Goal: Information Seeking & Learning: Learn about a topic

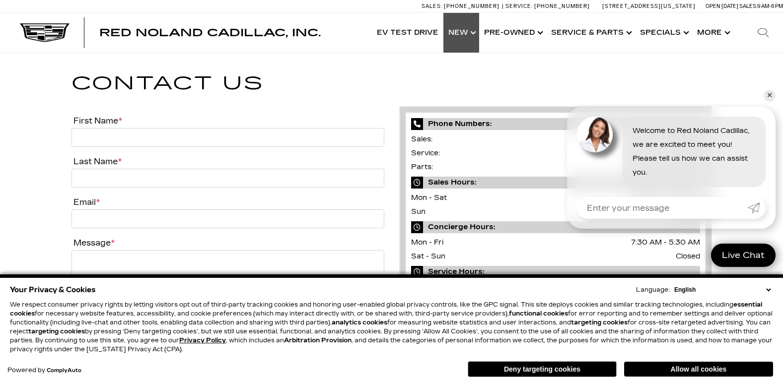
click at [472, 30] on link "Show New" at bounding box center [461, 33] width 36 height 40
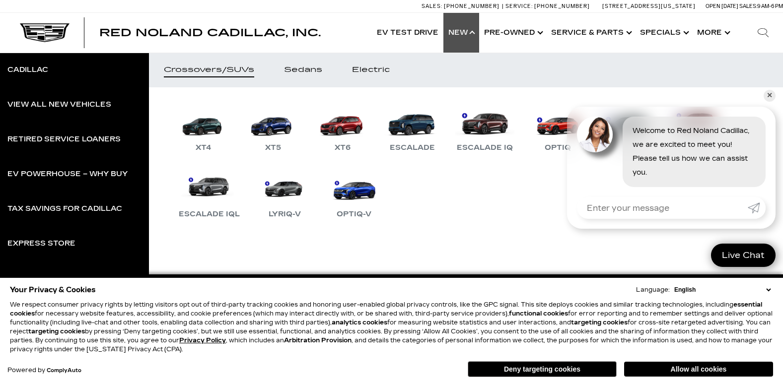
click at [768, 93] on link "✕" at bounding box center [769, 96] width 12 height 12
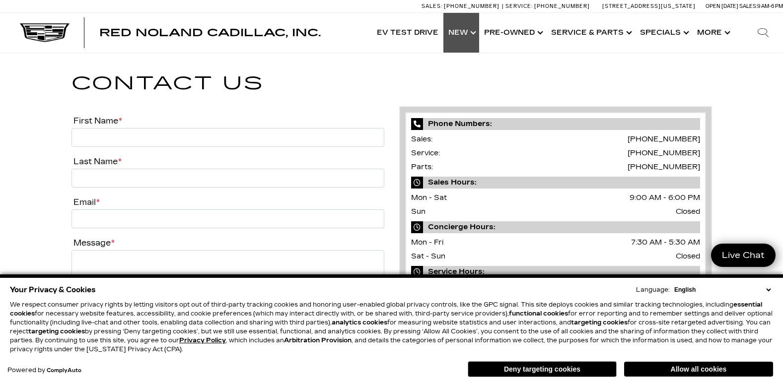
click at [475, 29] on link "Show New" at bounding box center [461, 33] width 36 height 40
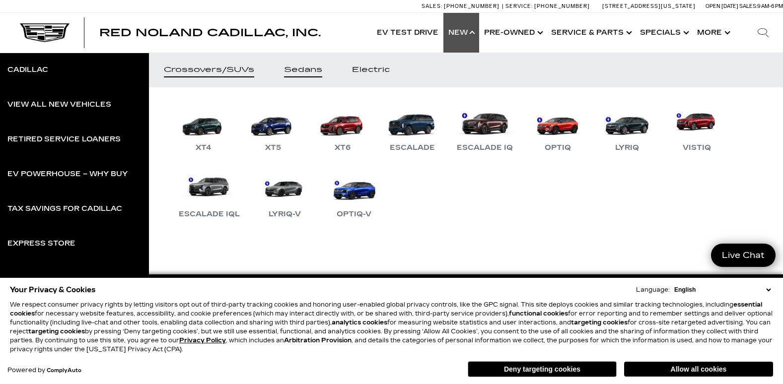
click at [310, 72] on div "Sedans" at bounding box center [303, 70] width 38 height 7
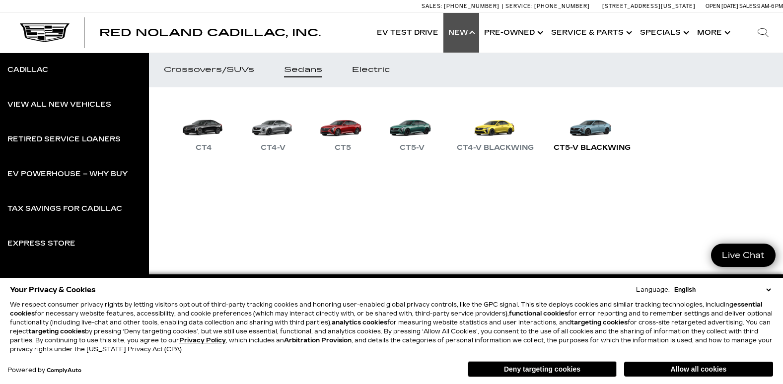
click at [584, 145] on div "CT5-V Blackwing" at bounding box center [591, 148] width 87 height 12
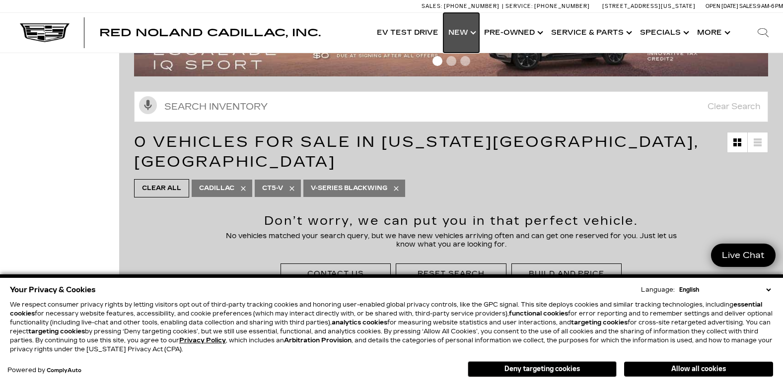
scroll to position [46, 0]
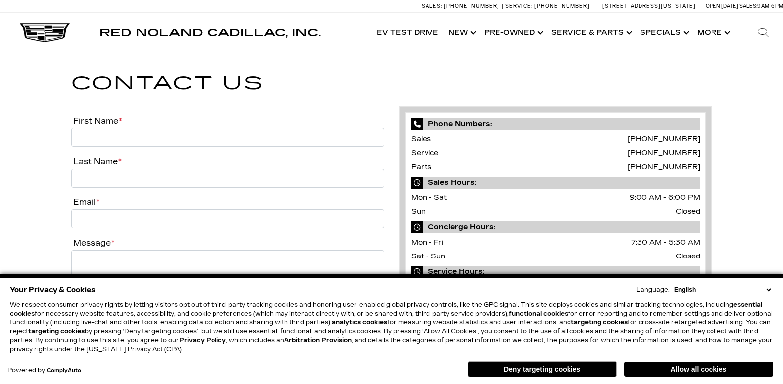
click at [400, 261] on div "Phone Numbers: Main: (719) 633-4633 Sales: (719) 896-2743 Service: (719) 896-26…" at bounding box center [555, 250] width 313 height 289
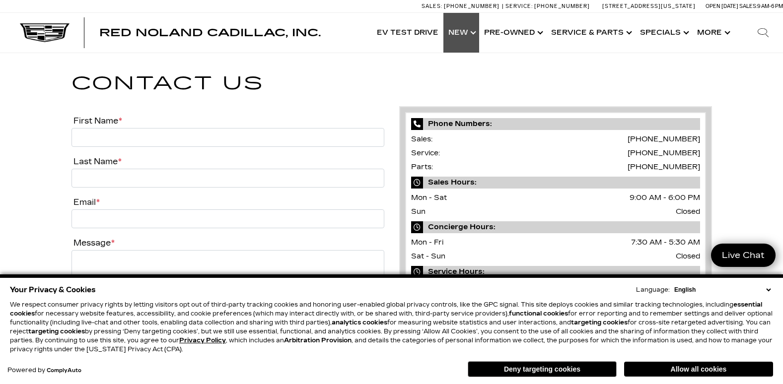
click at [472, 34] on link "Show New" at bounding box center [461, 33] width 36 height 40
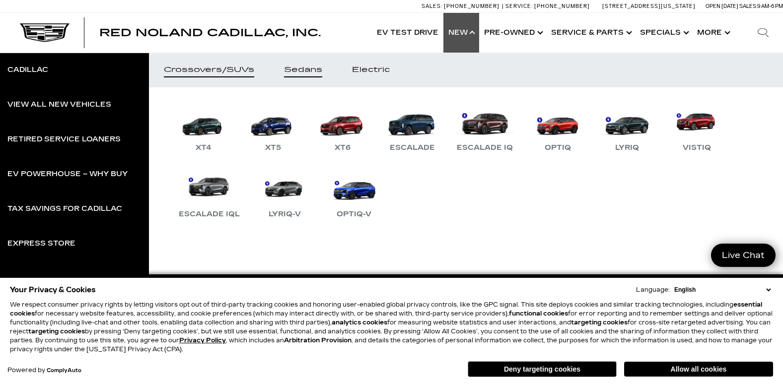
click at [309, 69] on div "Sedans" at bounding box center [303, 70] width 38 height 7
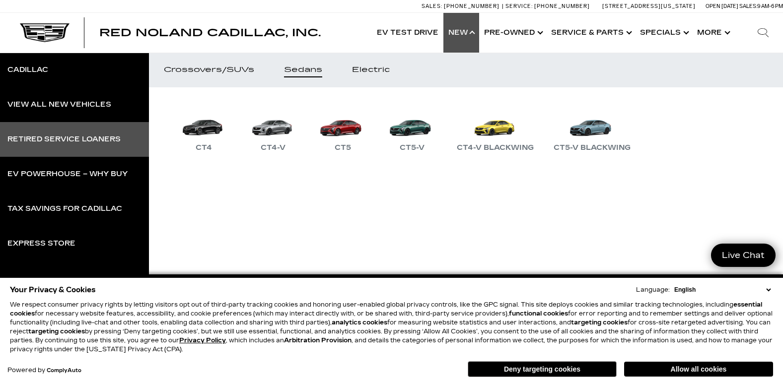
click at [72, 138] on div "Retired Service Loaners" at bounding box center [63, 139] width 113 height 7
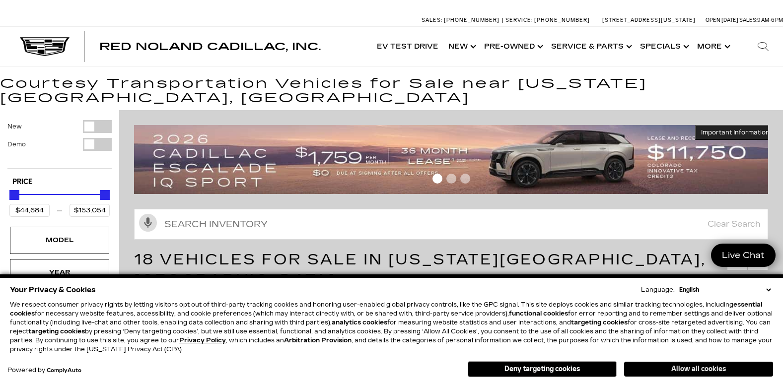
click at [715, 365] on button "Allow all cookies" at bounding box center [698, 369] width 149 height 15
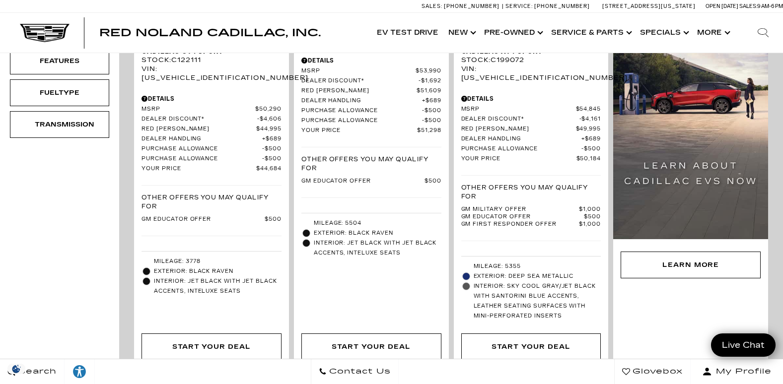
scroll to position [439, 0]
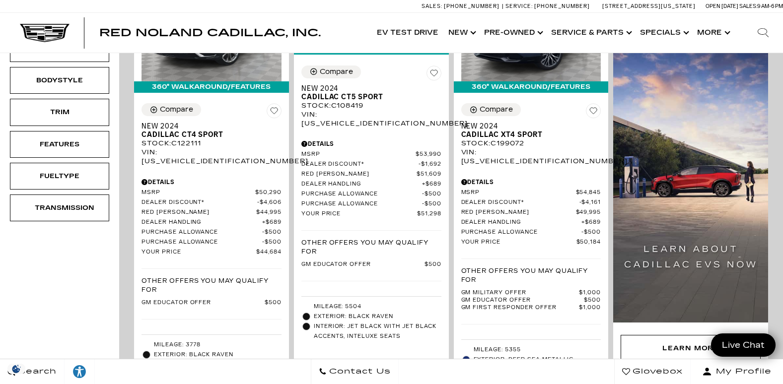
scroll to position [343, 0]
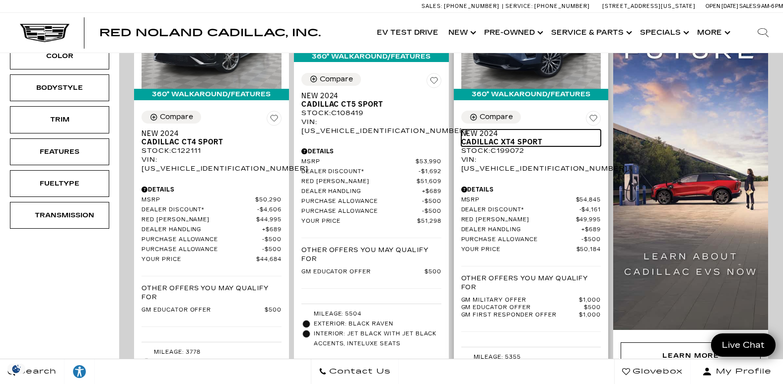
click at [577, 130] on span "New 2024" at bounding box center [527, 134] width 133 height 8
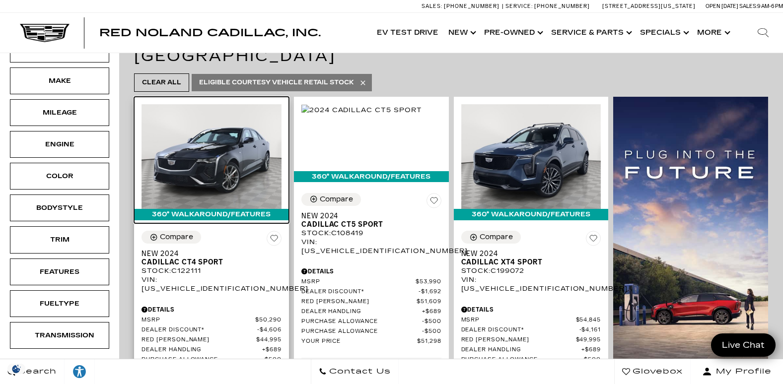
click at [222, 140] on img at bounding box center [211, 156] width 140 height 105
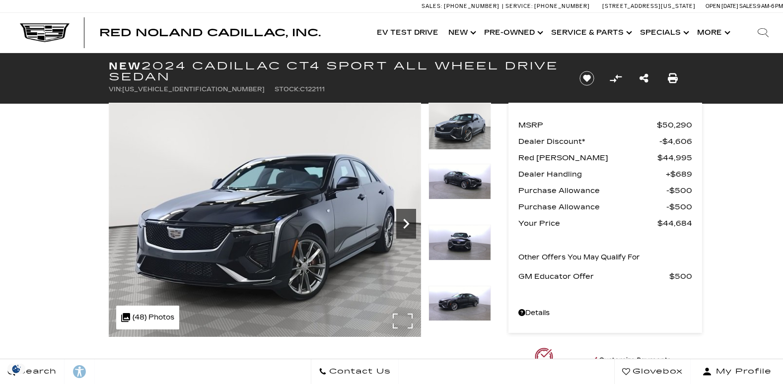
click at [403, 219] on icon "Next" at bounding box center [406, 224] width 20 height 20
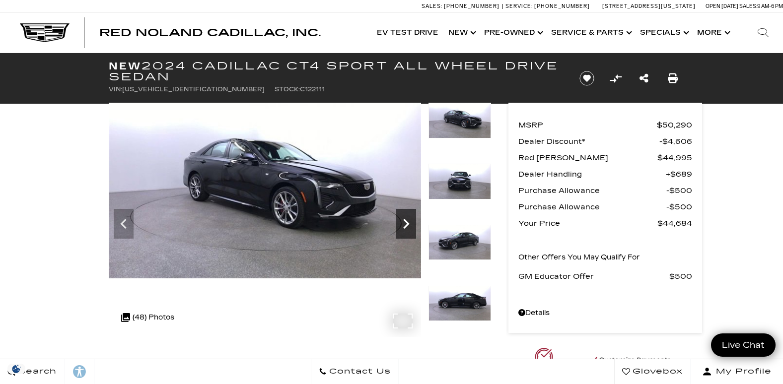
click at [403, 219] on icon "Next" at bounding box center [406, 224] width 20 height 20
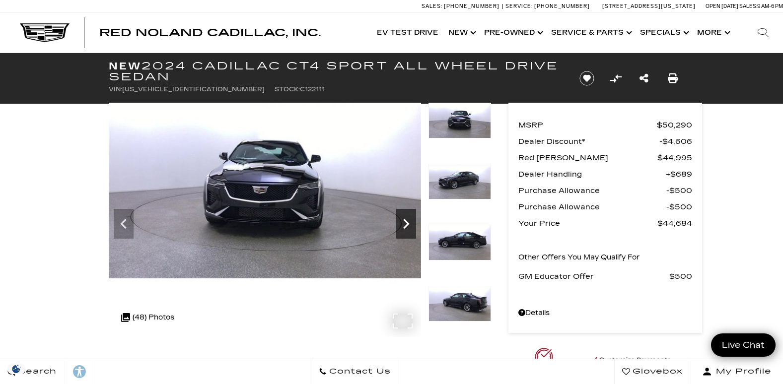
click at [403, 217] on icon "Next" at bounding box center [406, 224] width 20 height 20
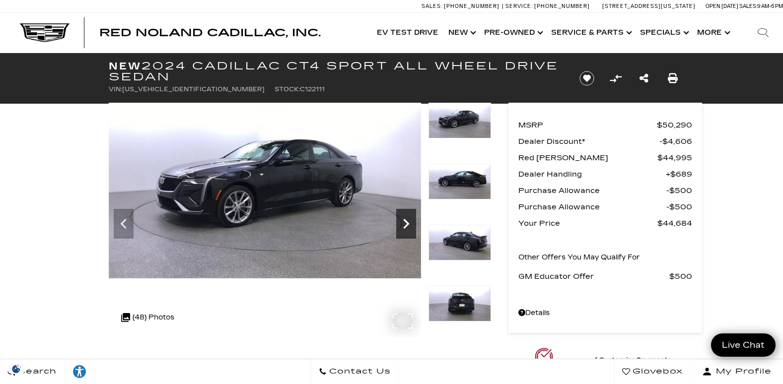
click at [403, 217] on icon "Next" at bounding box center [406, 224] width 20 height 20
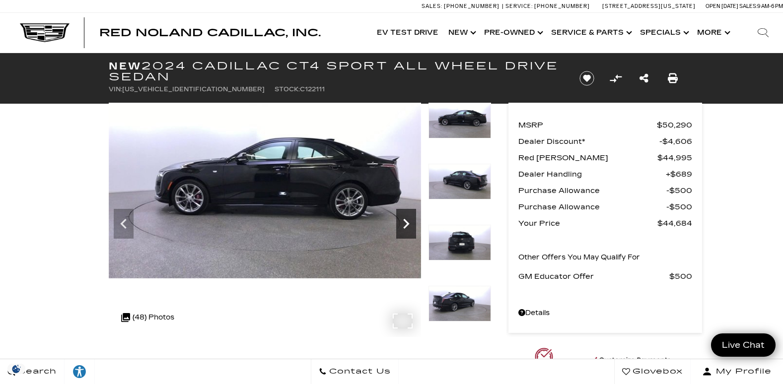
click at [403, 217] on icon "Next" at bounding box center [406, 224] width 20 height 20
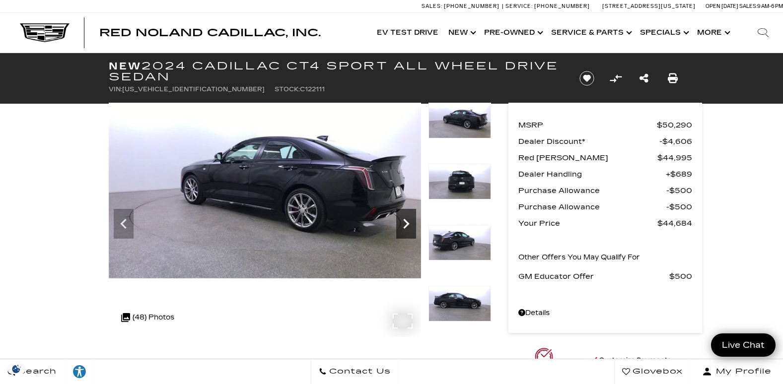
click at [403, 217] on icon "Next" at bounding box center [406, 224] width 20 height 20
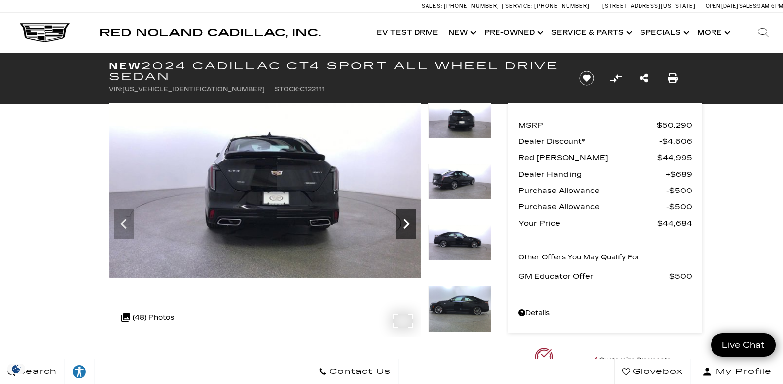
click at [403, 217] on icon "Next" at bounding box center [406, 224] width 20 height 20
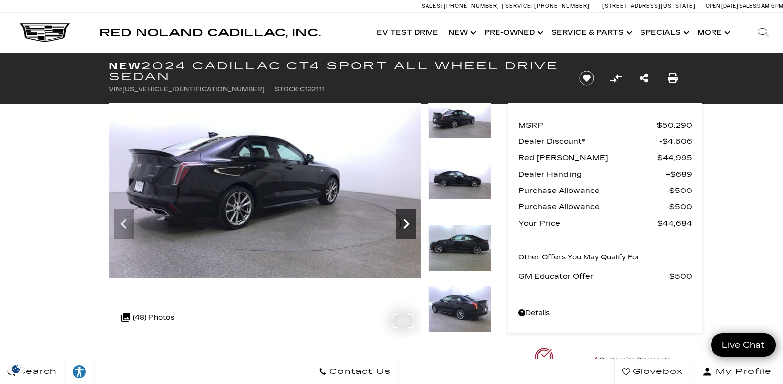
click at [403, 217] on icon "Next" at bounding box center [406, 224] width 20 height 20
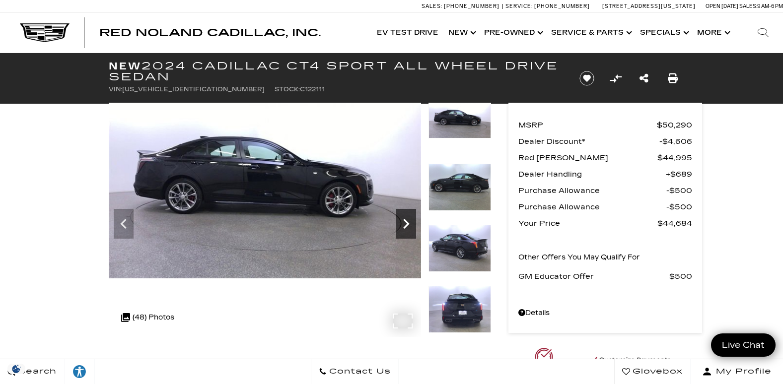
click at [403, 217] on icon "Next" at bounding box center [406, 224] width 20 height 20
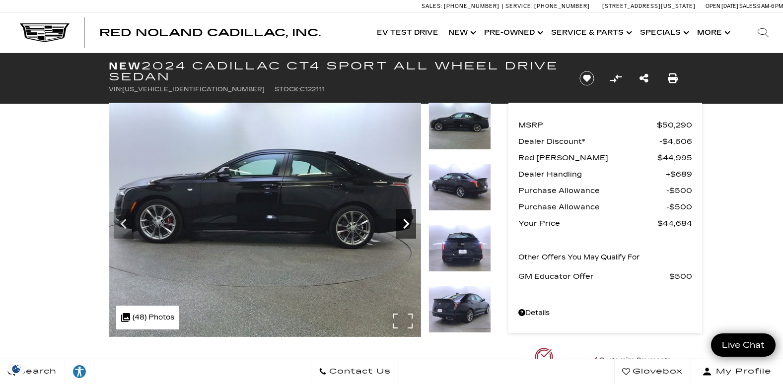
click at [403, 217] on icon "Next" at bounding box center [406, 224] width 20 height 20
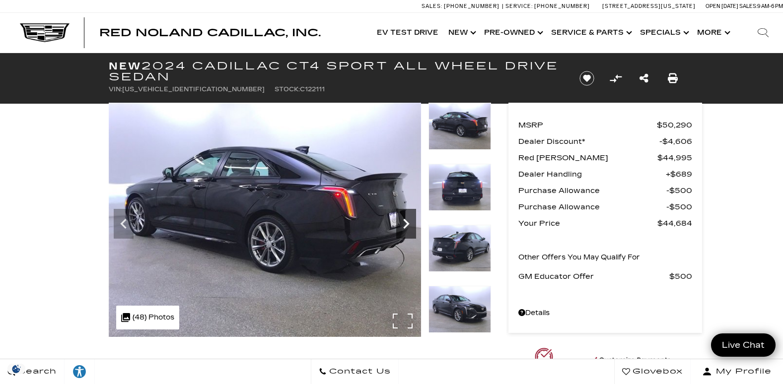
click at [403, 217] on icon "Next" at bounding box center [406, 224] width 20 height 20
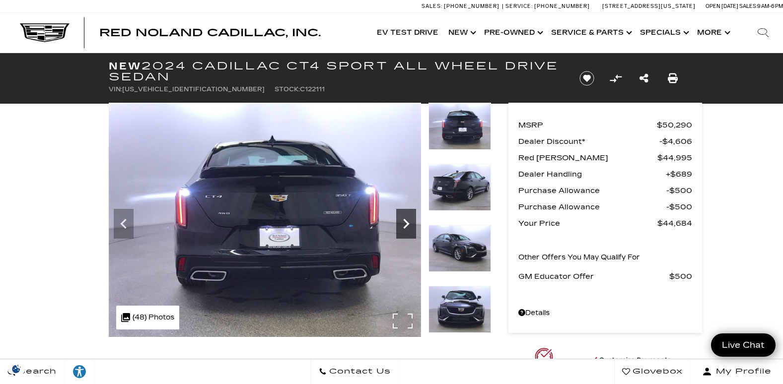
click at [405, 220] on icon "Next" at bounding box center [406, 224] width 6 height 10
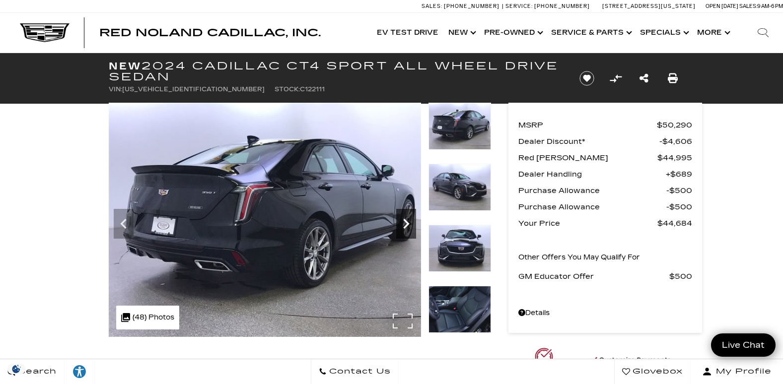
click at [405, 221] on icon "Next" at bounding box center [406, 224] width 6 height 10
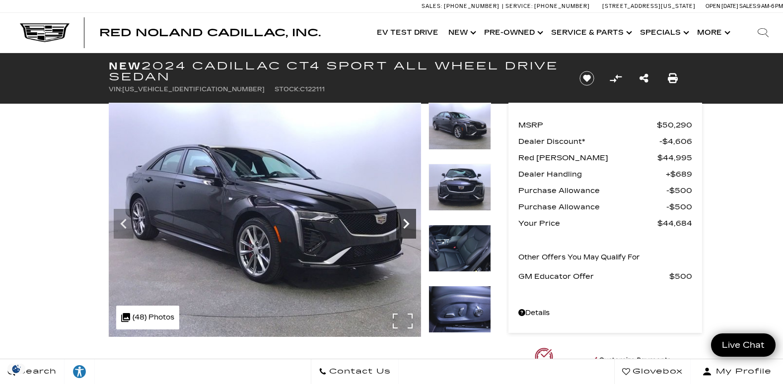
click at [405, 221] on icon "Next" at bounding box center [406, 224] width 6 height 10
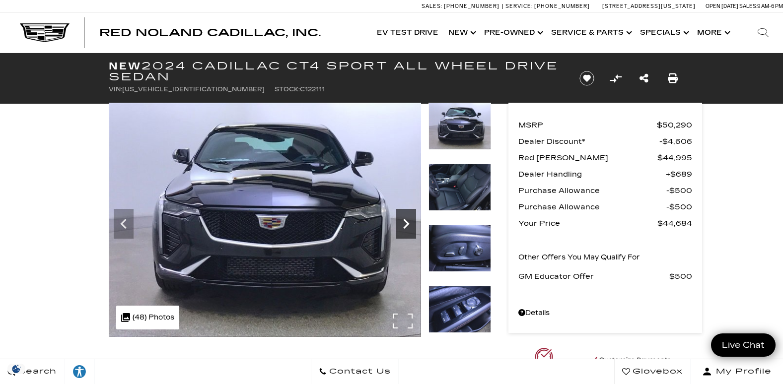
click at [405, 221] on icon "Next" at bounding box center [406, 224] width 6 height 10
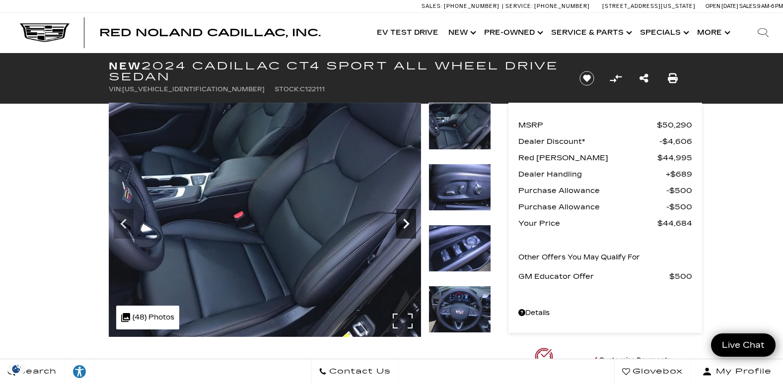
click at [405, 221] on icon "Next" at bounding box center [406, 224] width 6 height 10
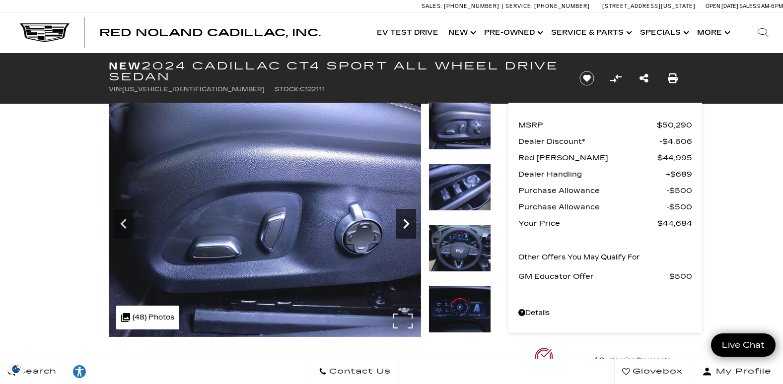
click at [404, 224] on icon "Next" at bounding box center [406, 224] width 20 height 20
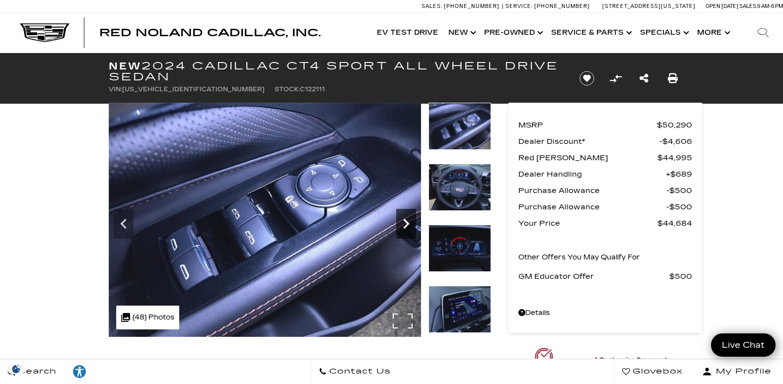
click at [404, 221] on icon "Next" at bounding box center [406, 224] width 20 height 20
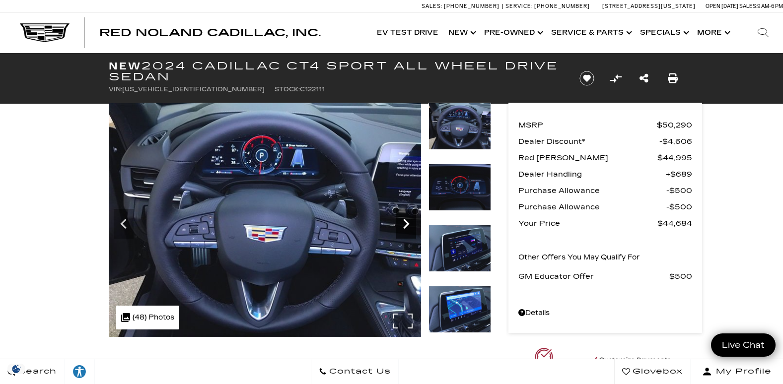
click at [404, 221] on icon "Next" at bounding box center [406, 224] width 20 height 20
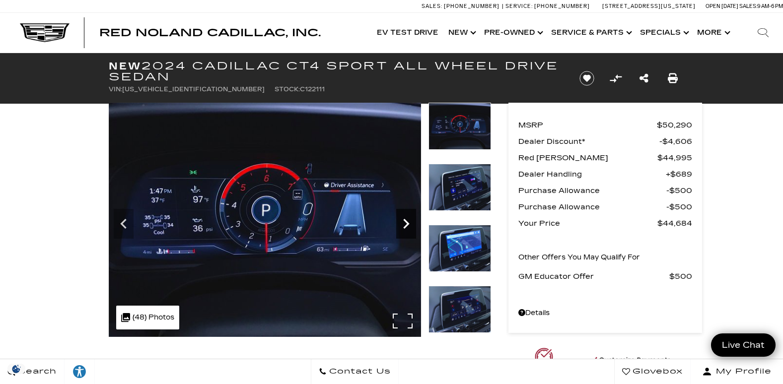
click at [404, 221] on icon "Next" at bounding box center [406, 224] width 20 height 20
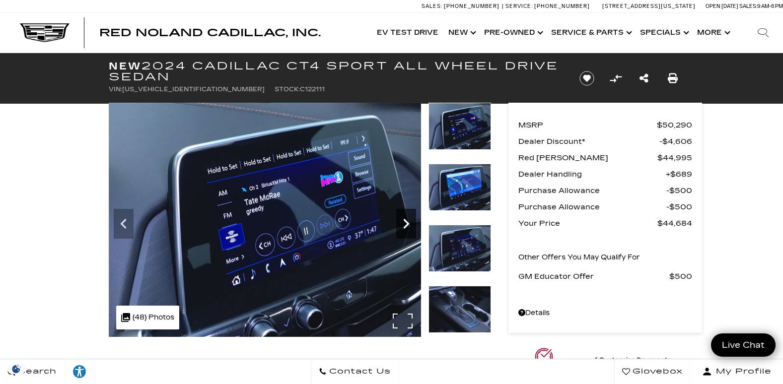
click at [404, 221] on icon "Next" at bounding box center [406, 224] width 20 height 20
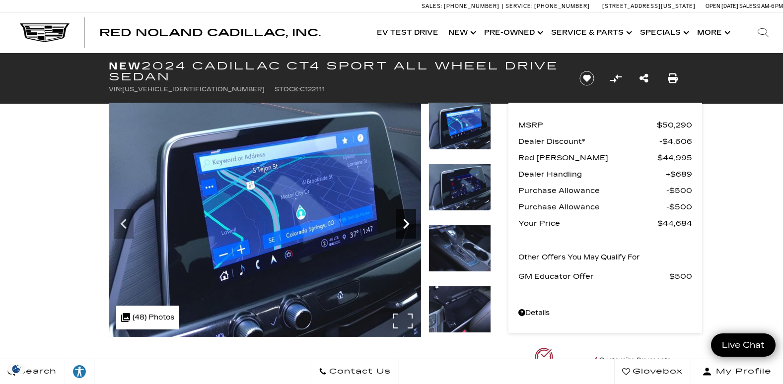
click at [404, 221] on icon "Next" at bounding box center [406, 224] width 20 height 20
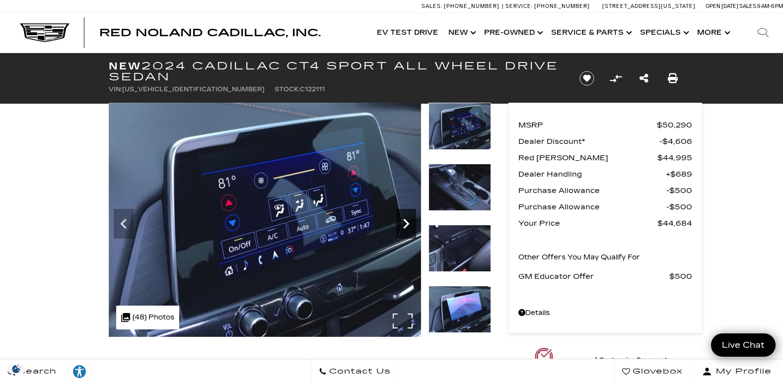
click at [404, 221] on icon "Next" at bounding box center [406, 224] width 20 height 20
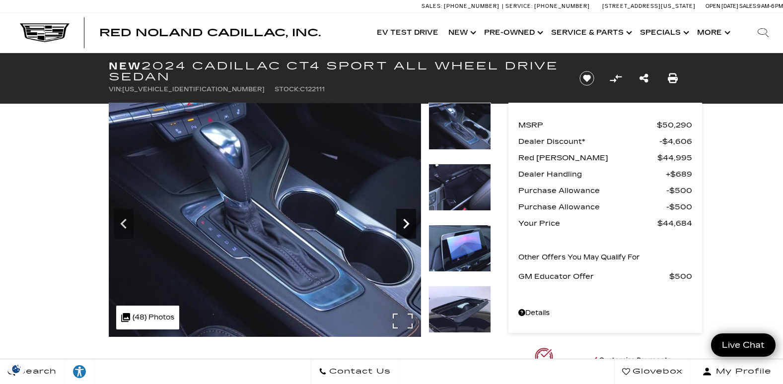
click at [404, 221] on icon "Next" at bounding box center [406, 224] width 20 height 20
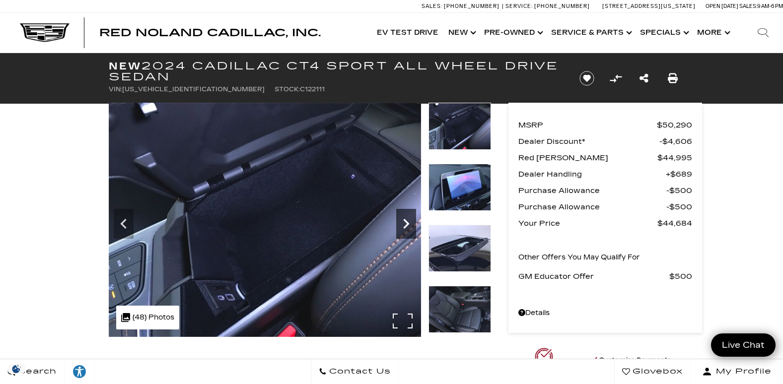
click at [404, 221] on icon "Next" at bounding box center [406, 224] width 20 height 20
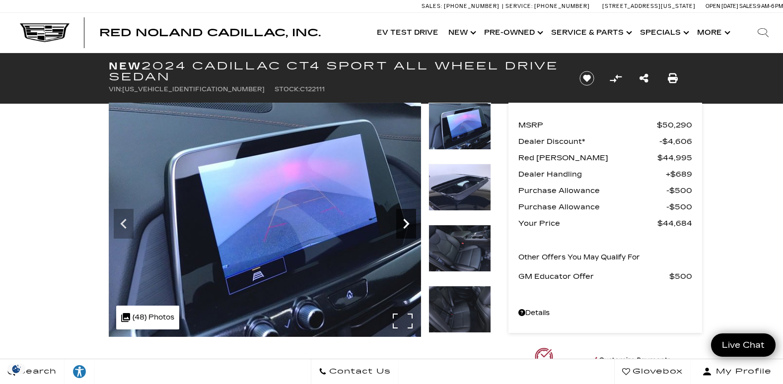
click at [404, 221] on icon "Next" at bounding box center [406, 224] width 20 height 20
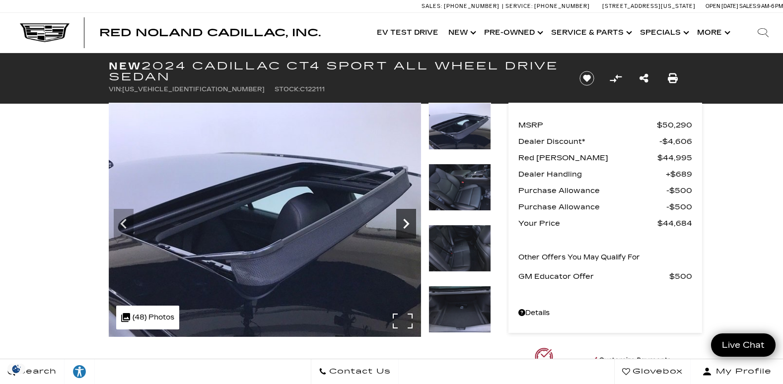
click at [404, 221] on icon "Next" at bounding box center [406, 224] width 20 height 20
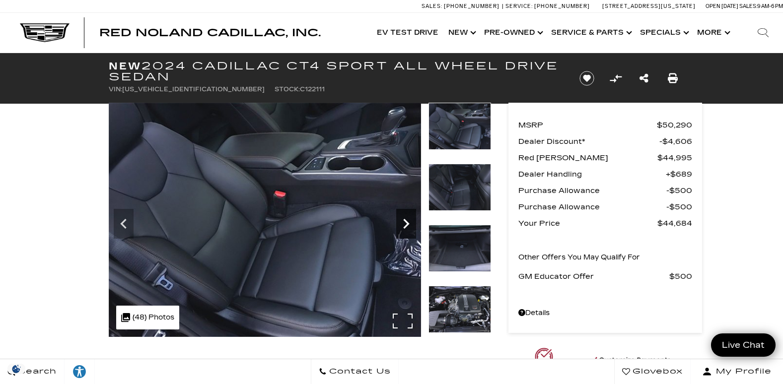
click at [404, 221] on icon "Next" at bounding box center [406, 224] width 20 height 20
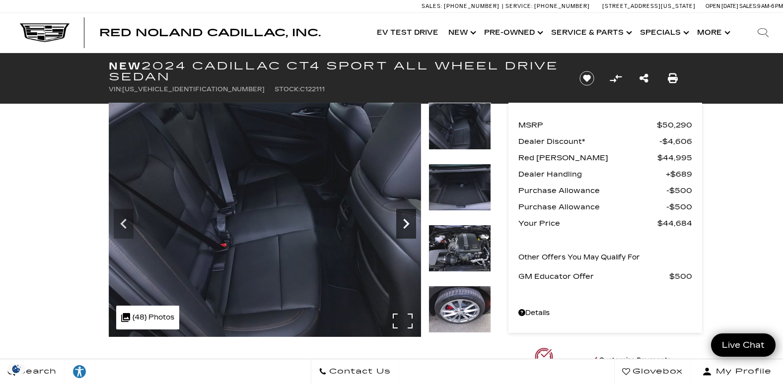
click at [404, 221] on icon "Next" at bounding box center [406, 224] width 20 height 20
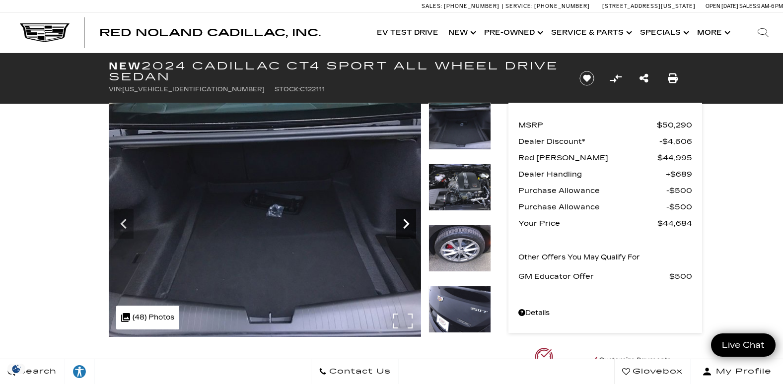
click at [404, 222] on icon "Next" at bounding box center [406, 224] width 20 height 20
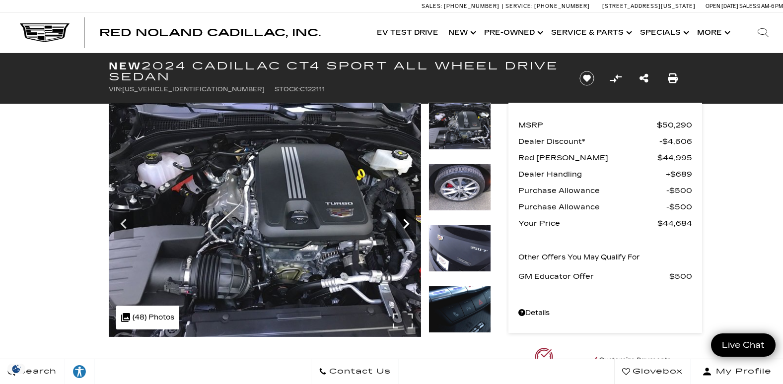
click at [404, 222] on icon "Next" at bounding box center [406, 224] width 20 height 20
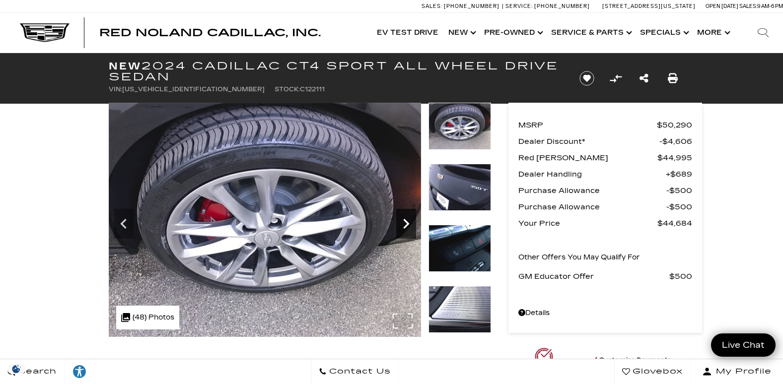
click at [404, 222] on icon "Next" at bounding box center [406, 224] width 20 height 20
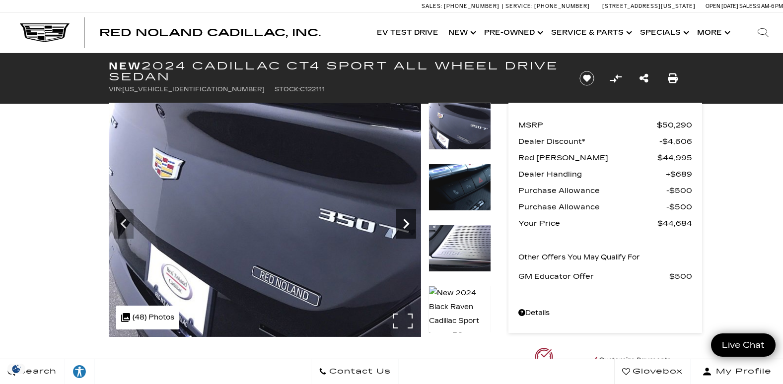
click at [404, 222] on icon "Next" at bounding box center [406, 224] width 20 height 20
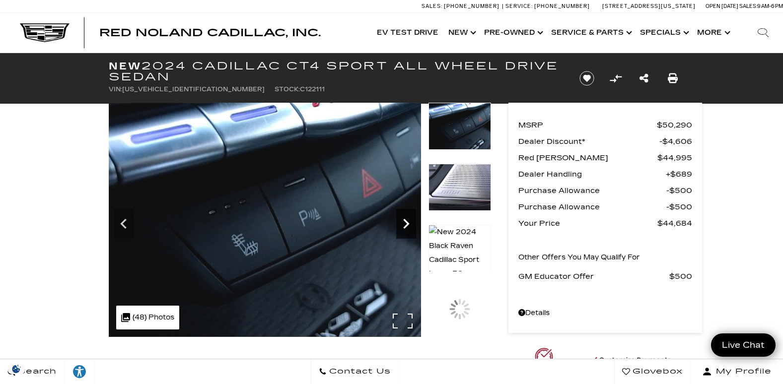
click at [404, 222] on icon "Next" at bounding box center [406, 224] width 20 height 20
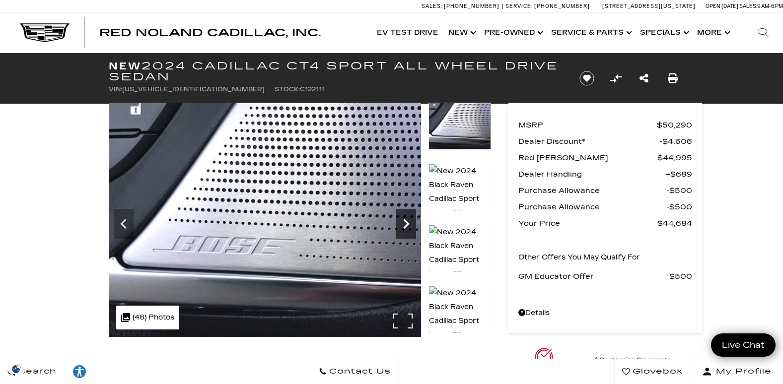
click at [404, 222] on icon "Next" at bounding box center [406, 224] width 20 height 20
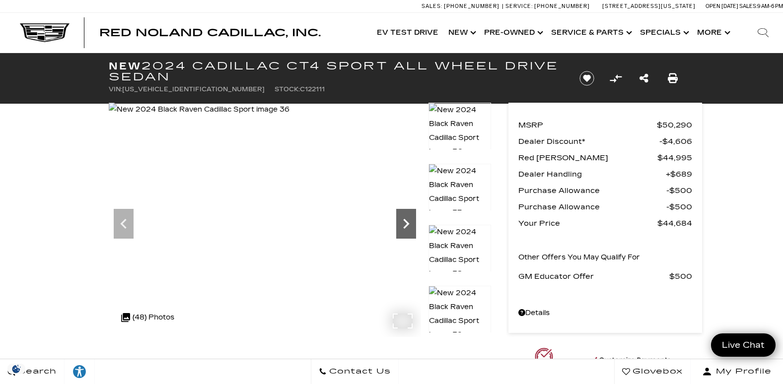
click at [404, 222] on icon "Next" at bounding box center [406, 224] width 20 height 20
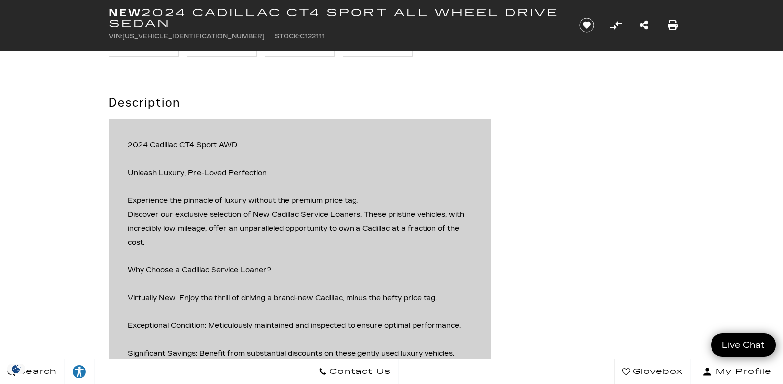
scroll to position [1072, 0]
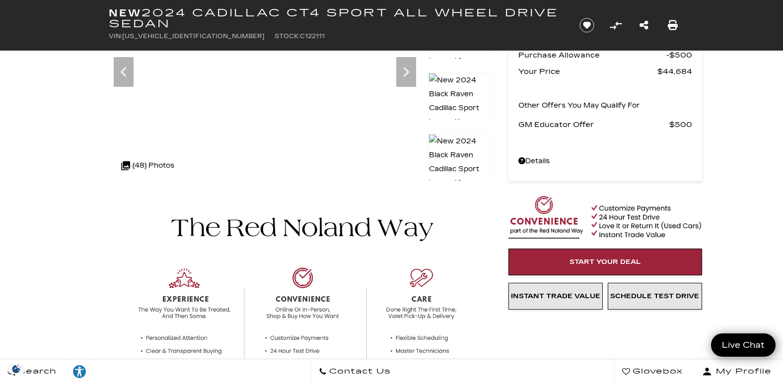
scroll to position [71, 0]
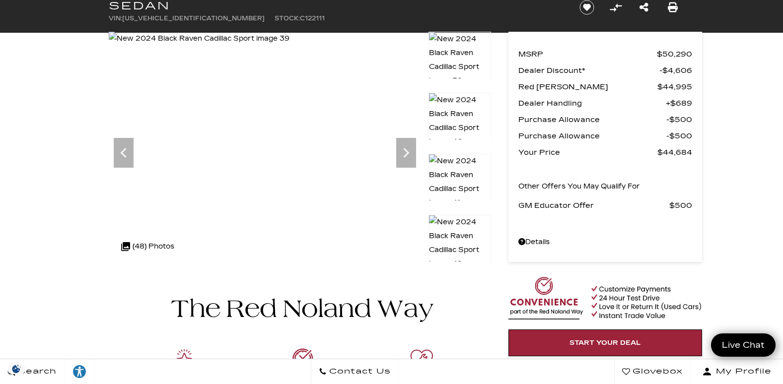
scroll to position [0, 0]
